Goal: Task Accomplishment & Management: Use online tool/utility

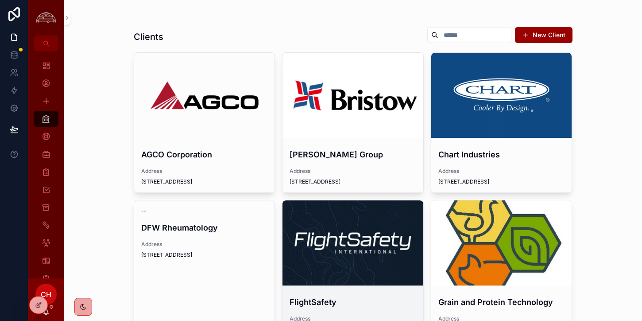
scroll to position [1, 0]
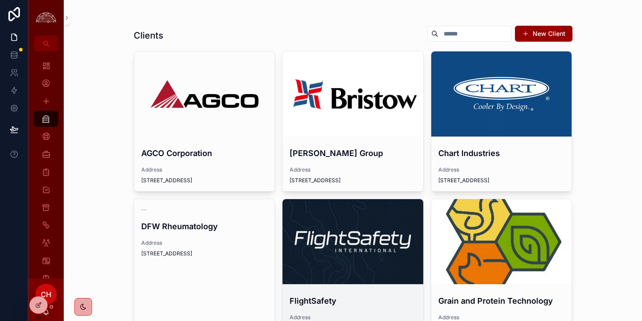
click at [364, 206] on div "scrollable content" at bounding box center [353, 241] width 141 height 85
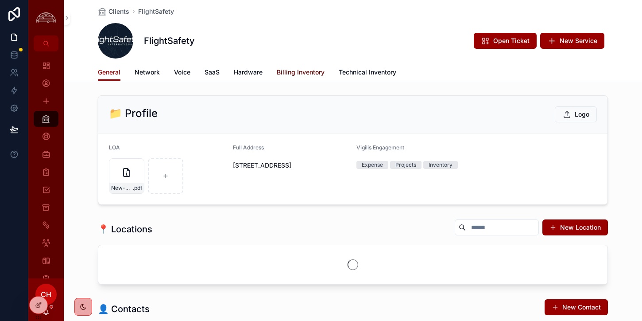
click at [310, 68] on span "Billing Inventory" at bounding box center [301, 72] width 48 height 9
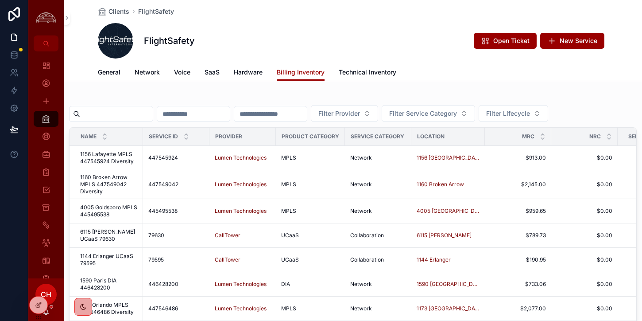
click at [96, 112] on input "scrollable content" at bounding box center [116, 114] width 73 height 12
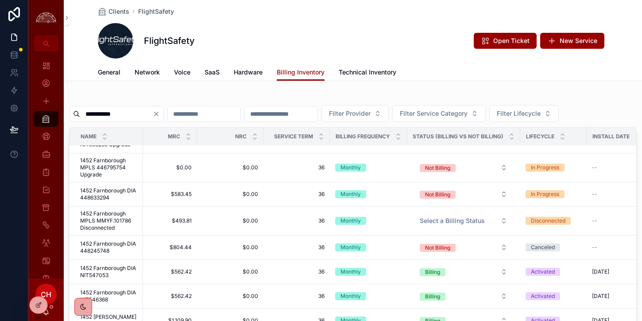
scroll to position [17, 357]
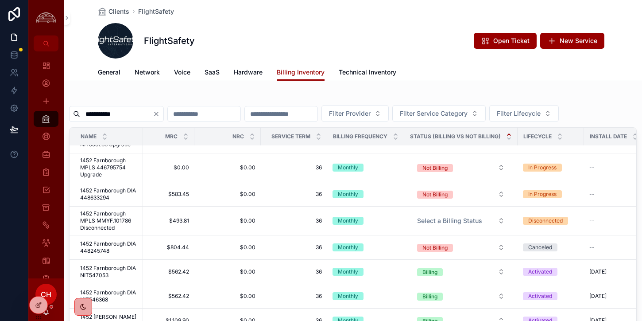
type input "**********"
click at [507, 134] on icon "scrollable content" at bounding box center [508, 134] width 3 height 1
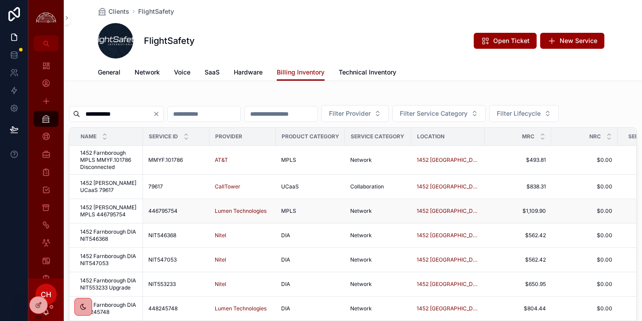
click at [125, 211] on span "1452 [PERSON_NAME] MPLS 446795754" at bounding box center [109, 211] width 58 height 14
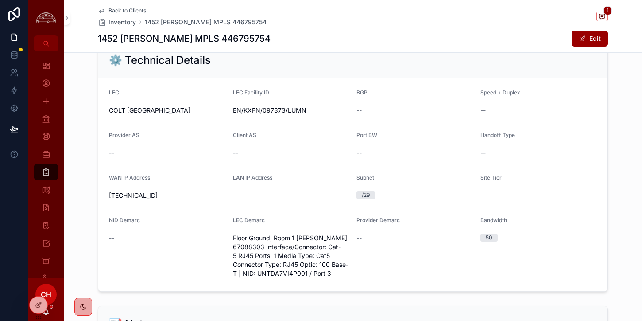
scroll to position [534, 0]
click at [595, 38] on button "Edit" at bounding box center [590, 39] width 36 height 16
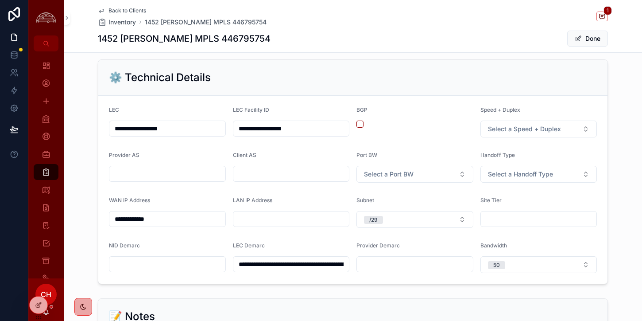
scroll to position [550, 0]
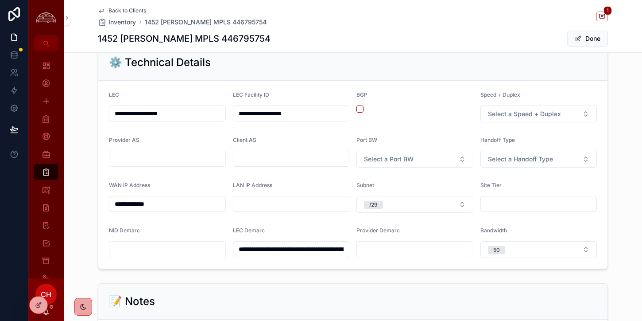
click at [216, 110] on input "**********" at bounding box center [167, 113] width 116 height 12
drag, startPoint x: 213, startPoint y: 112, endPoint x: 76, endPoint y: 114, distance: 136.8
click at [77, 114] on div "**********" at bounding box center [353, 157] width 578 height 232
type input "**"
click at [580, 40] on span "Done" at bounding box center [587, 39] width 41 height 16
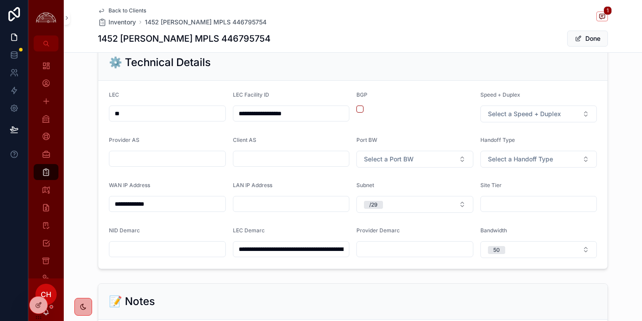
click at [135, 11] on span "Back to Clients" at bounding box center [127, 10] width 38 height 7
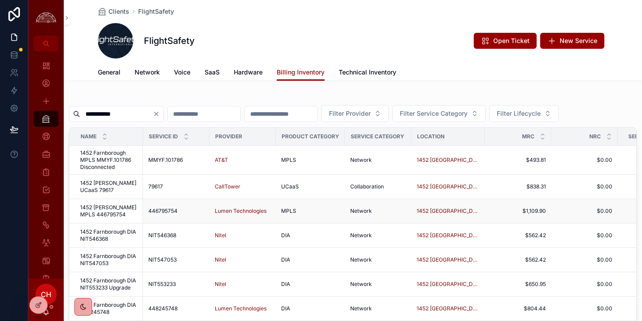
click at [123, 211] on span "1452 [PERSON_NAME] MPLS 446795754" at bounding box center [109, 211] width 58 height 14
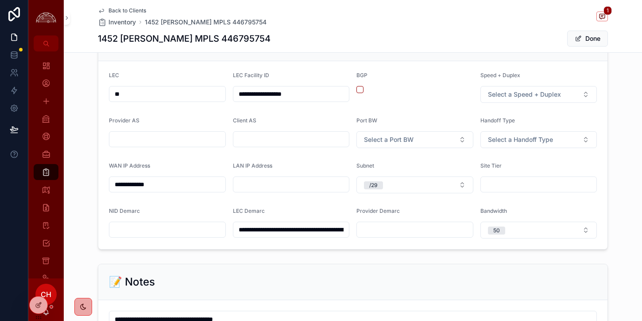
scroll to position [520, 0]
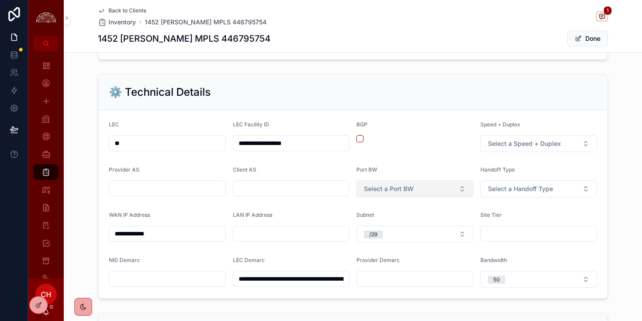
click at [434, 188] on button "Select a Port BW" at bounding box center [414, 188] width 117 height 17
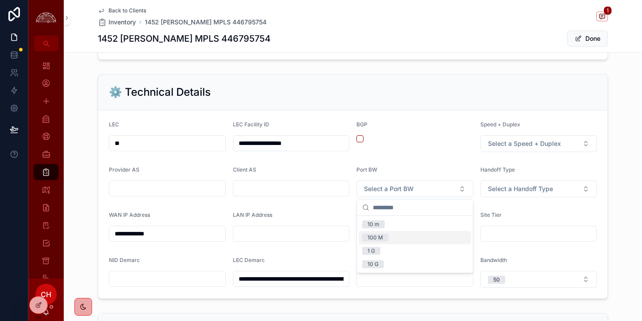
click at [399, 235] on div "100 M" at bounding box center [415, 237] width 112 height 13
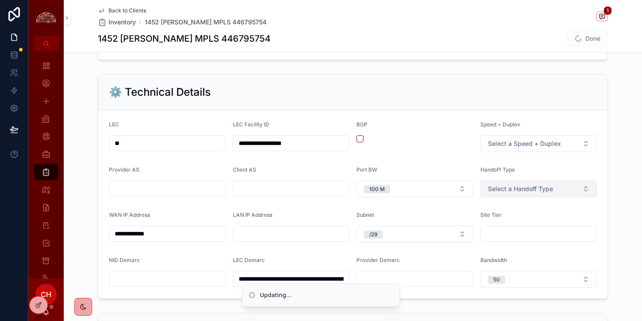
click at [550, 186] on span "Select a Handoff Type" at bounding box center [520, 188] width 65 height 9
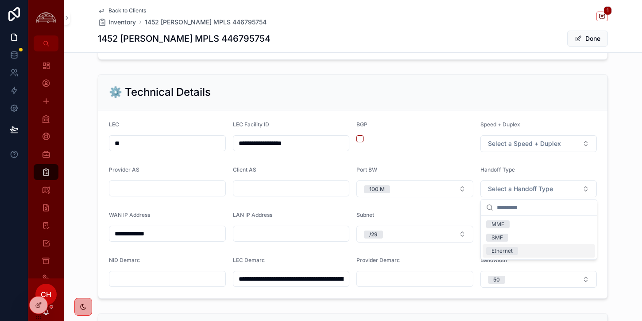
click at [506, 250] on div "Ethernet" at bounding box center [502, 251] width 21 height 8
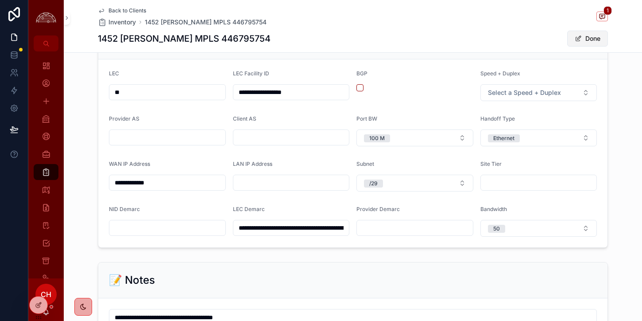
click at [597, 42] on button "Done" at bounding box center [587, 39] width 41 height 16
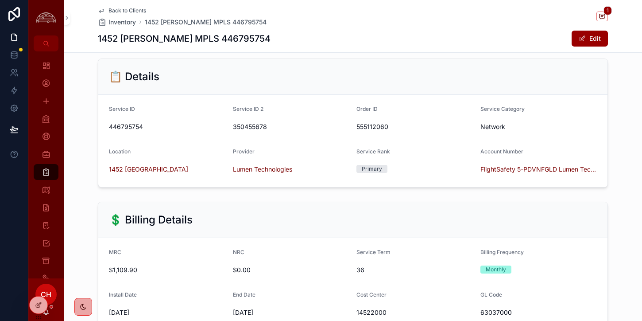
scroll to position [0, 0]
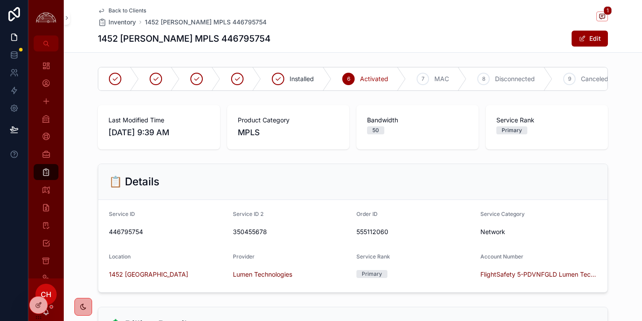
click at [123, 10] on span "Back to Clients" at bounding box center [127, 10] width 38 height 7
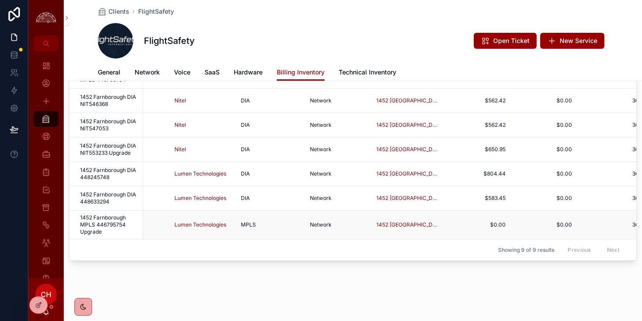
scroll to position [27, 0]
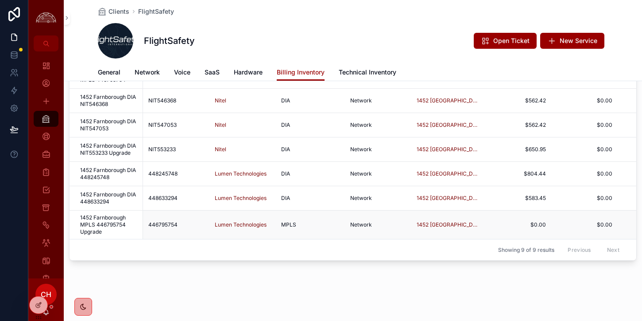
click at [129, 230] on span "1452 Farnborough MPLS 446795754 Upgrade" at bounding box center [109, 224] width 58 height 21
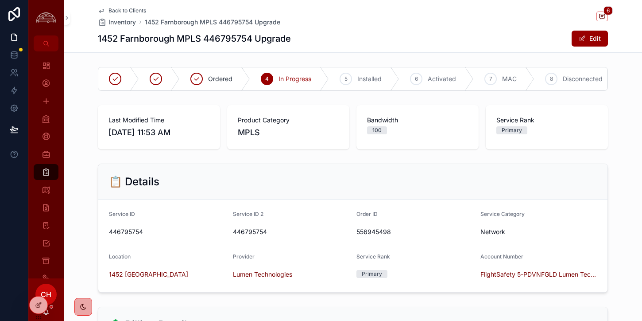
click at [126, 10] on span "Back to Clients" at bounding box center [127, 10] width 38 height 7
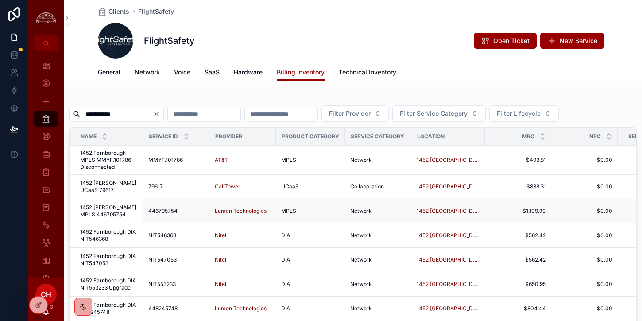
click at [118, 215] on span "1452 [PERSON_NAME] MPLS 446795754" at bounding box center [109, 211] width 58 height 14
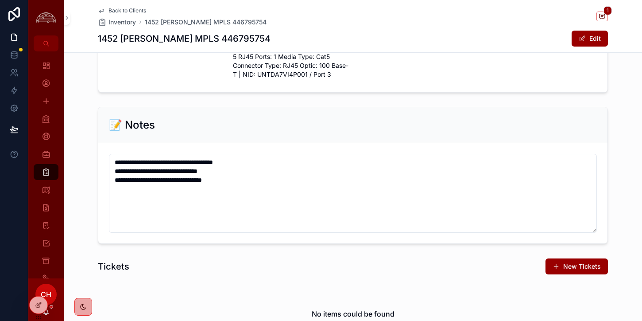
scroll to position [738, 0]
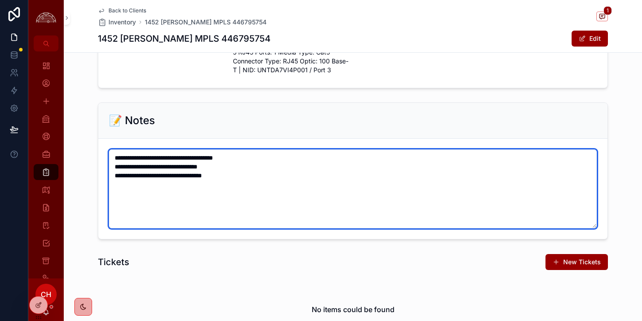
drag, startPoint x: 267, startPoint y: 179, endPoint x: 101, endPoint y: 151, distance: 169.0
click at [101, 151] on form "**********" at bounding box center [352, 189] width 509 height 100
click at [283, 204] on textarea "**********" at bounding box center [353, 188] width 488 height 79
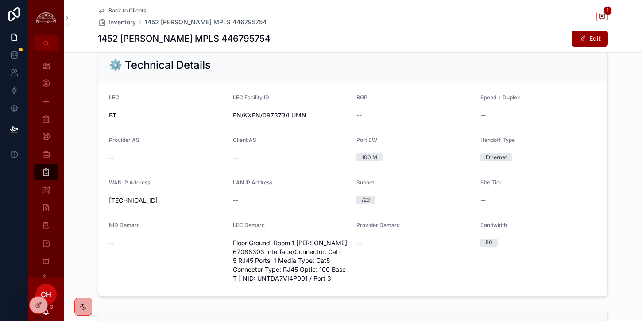
scroll to position [539, 0]
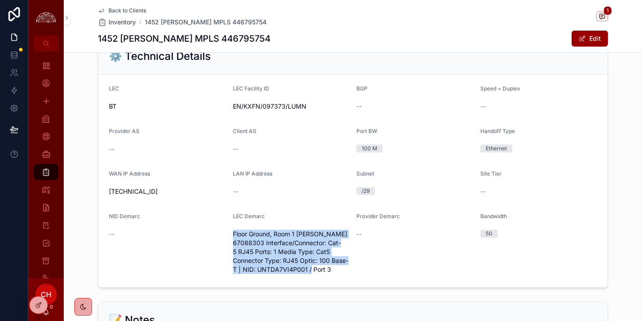
drag, startPoint x: 332, startPoint y: 271, endPoint x: 232, endPoint y: 235, distance: 105.7
click at [233, 235] on span "Floor Ground, Room 1 [PERSON_NAME] 67088303 Interface/Connector: Cat-5 RJ45 Por…" at bounding box center [291, 251] width 117 height 44
click at [279, 249] on span "Floor Ground, Room 1 [PERSON_NAME] 67088303 Interface/Connector: Cat-5 RJ45 Por…" at bounding box center [291, 251] width 117 height 44
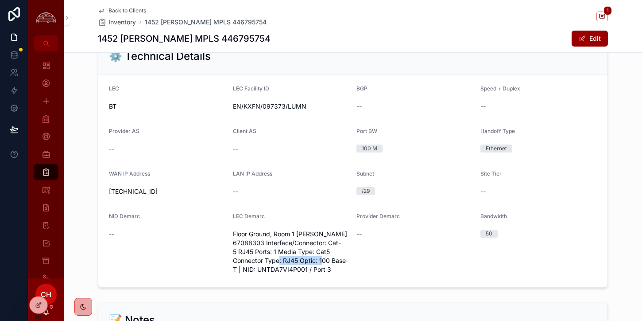
drag, startPoint x: 301, startPoint y: 260, endPoint x: 345, endPoint y: 261, distance: 43.9
click at [345, 261] on span "Floor Ground, Room 1 [PERSON_NAME] 67088303 Interface/Connector: Cat-5 RJ45 Por…" at bounding box center [291, 251] width 117 height 44
click at [337, 272] on span "Floor Ground, Room 1 [PERSON_NAME] 67088303 Interface/Connector: Cat-5 RJ45 Por…" at bounding box center [291, 251] width 117 height 44
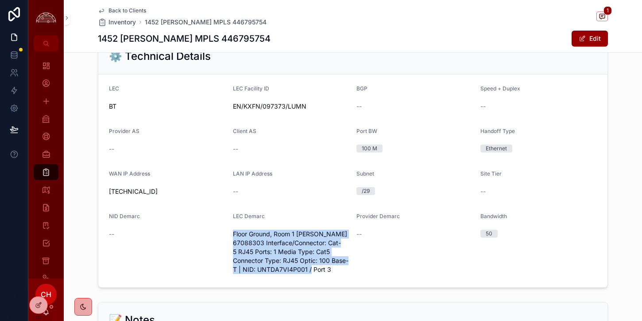
drag, startPoint x: 292, startPoint y: 267, endPoint x: 371, endPoint y: 302, distance: 86.2
click at [233, 234] on span "Floor Ground, Room 1 [PERSON_NAME] 67088303 Interface/Connector: Cat-5 RJ45 Por…" at bounding box center [291, 251] width 117 height 44
copy span "Floor Ground, Room 1 [PERSON_NAME] 67088303 Interface/Connector: Cat-5 RJ45 Por…"
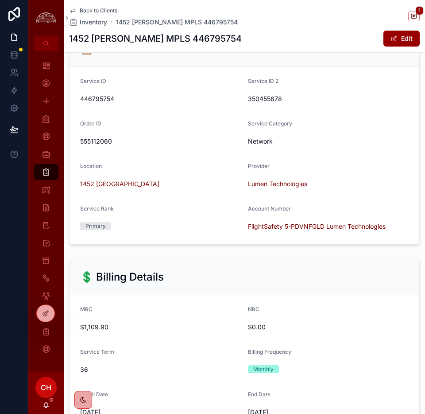
scroll to position [131, 0]
